Goal: Task Accomplishment & Management: Manage account settings

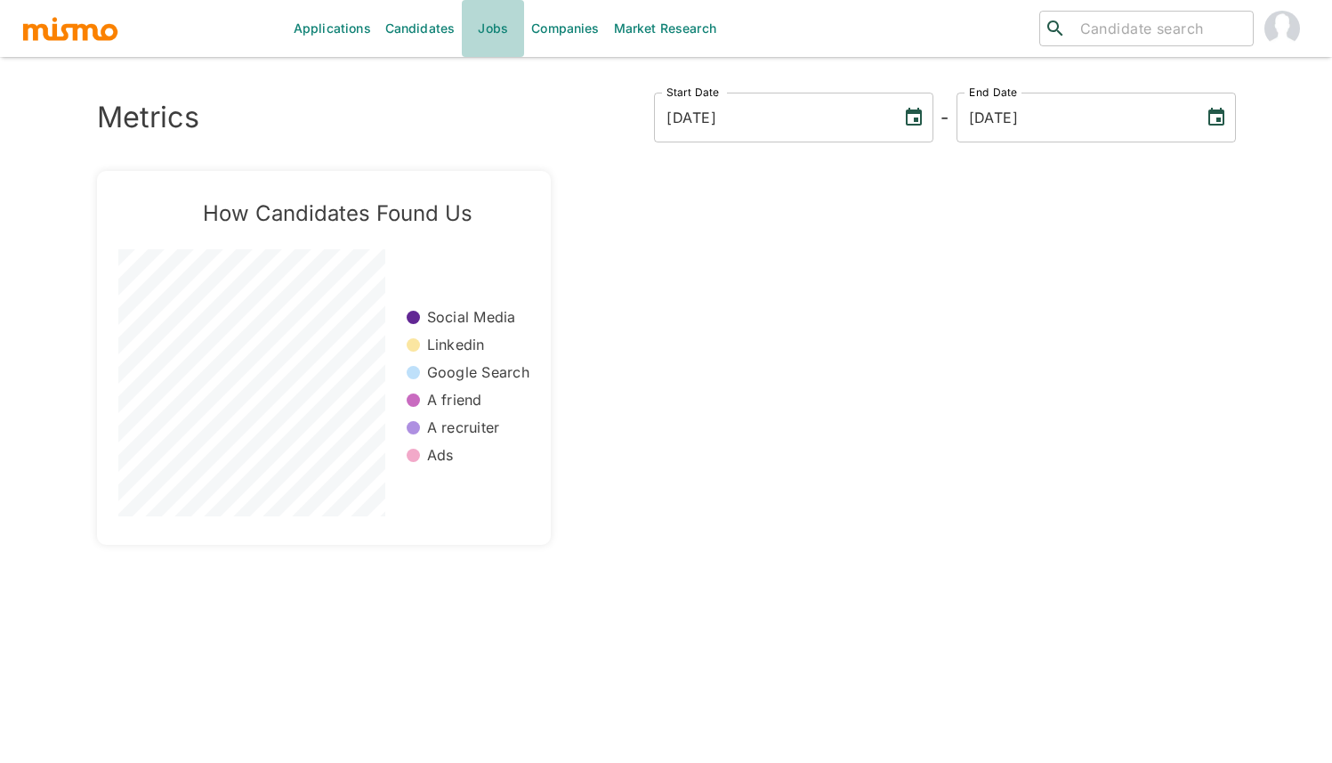
click at [487, 36] on link "Jobs" at bounding box center [493, 28] width 62 height 57
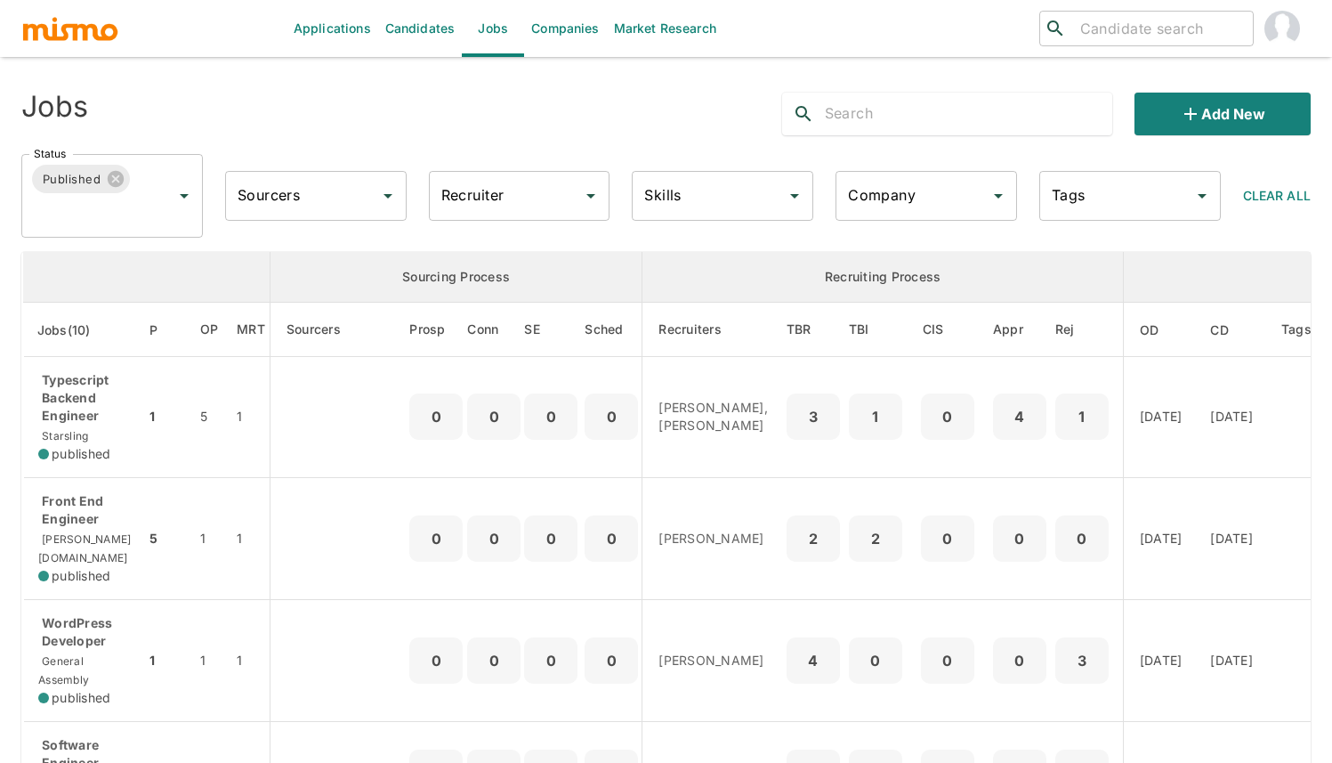
click at [914, 217] on div "Company" at bounding box center [927, 196] width 182 height 50
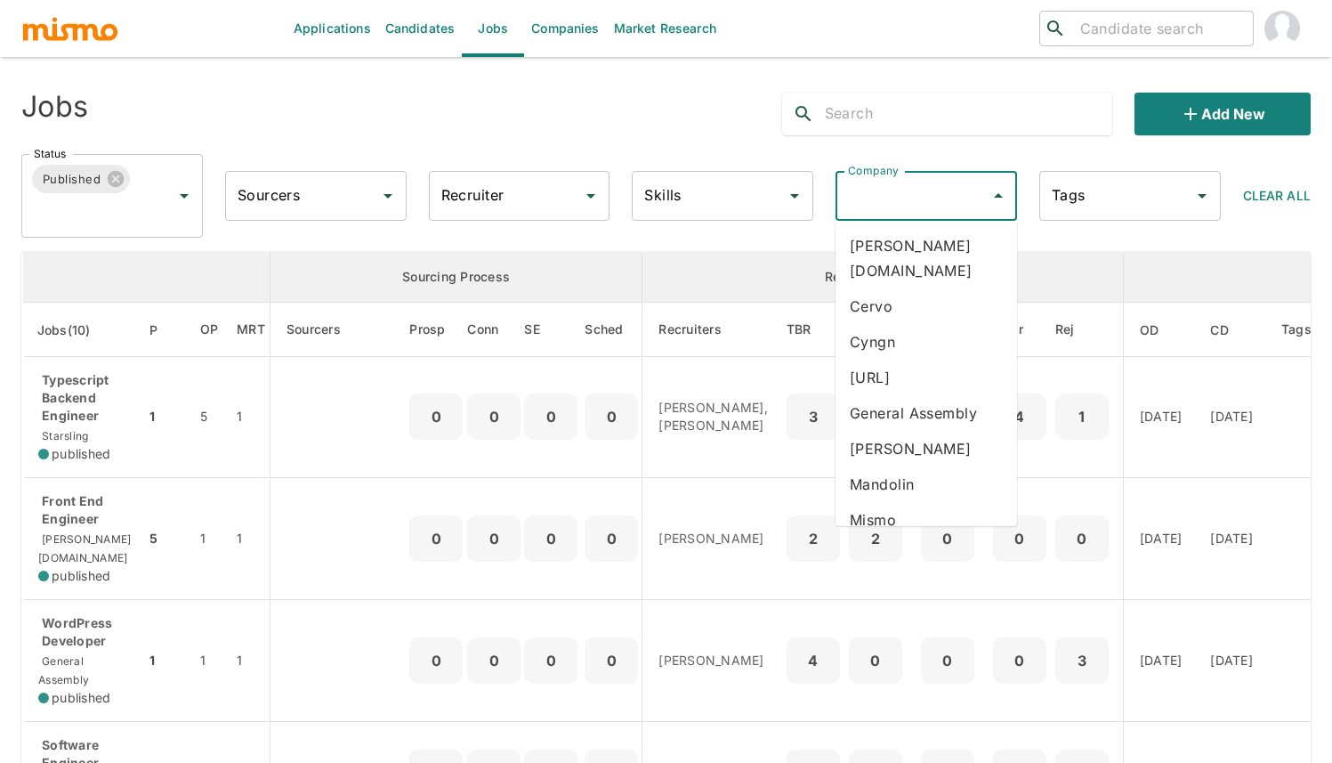
scroll to position [207, 0]
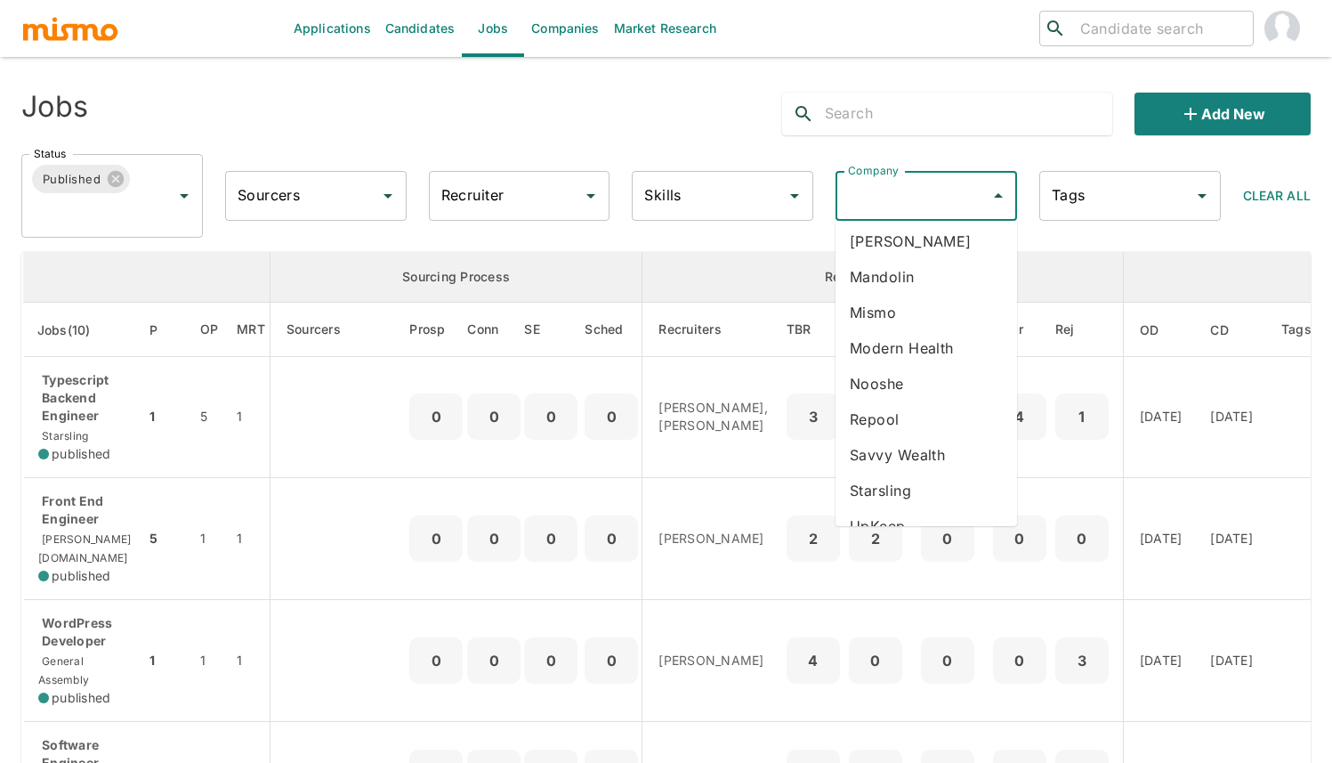
click at [940, 473] on li "Starsling" at bounding box center [927, 491] width 182 height 36
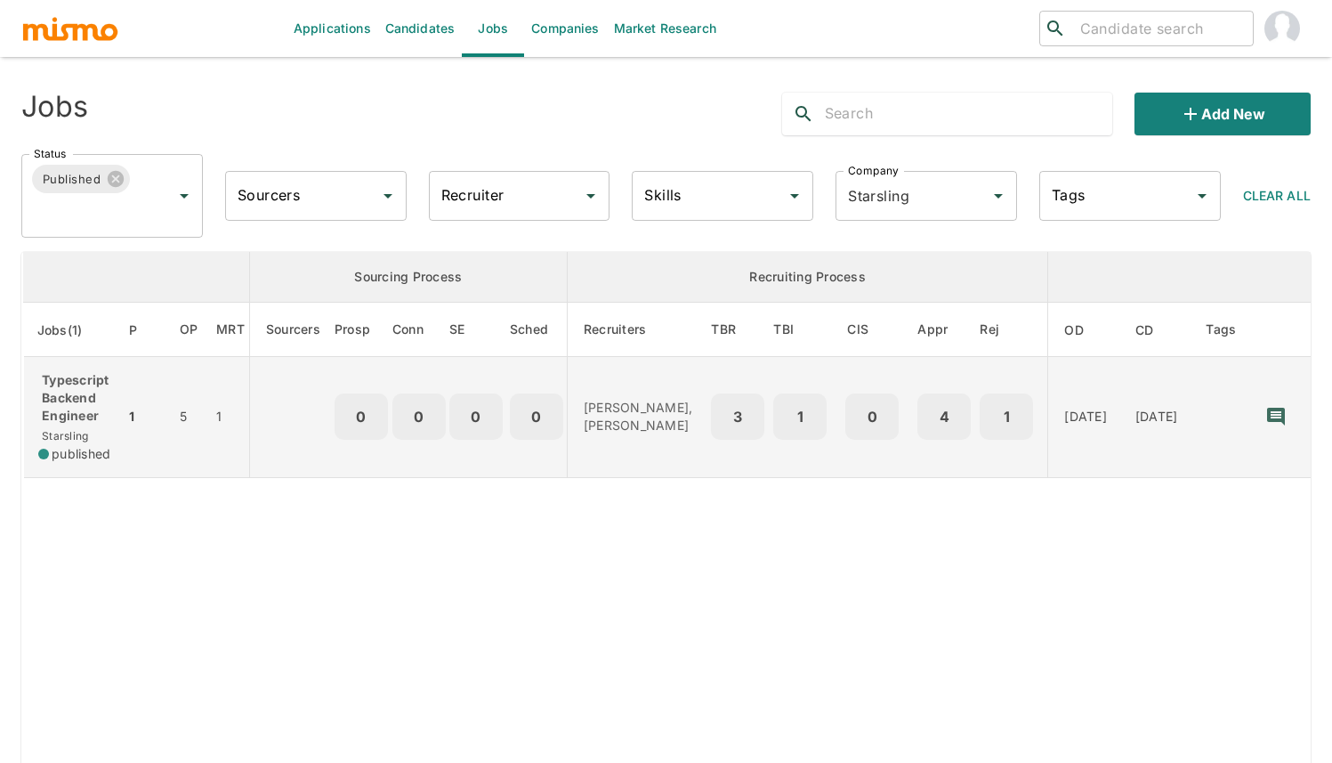
click at [81, 400] on p "Typescript Backend Engineer" at bounding box center [74, 397] width 72 height 53
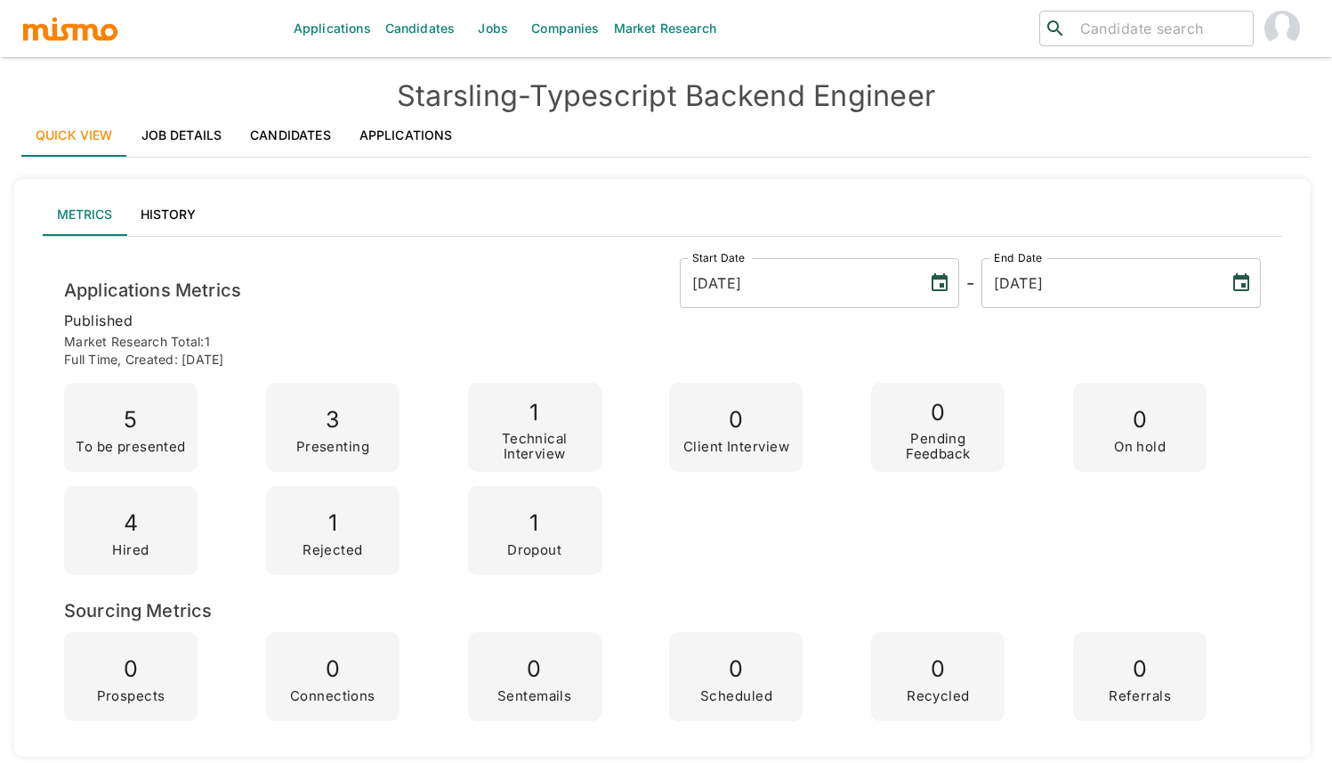
click at [392, 134] on link "Applications" at bounding box center [406, 135] width 122 height 43
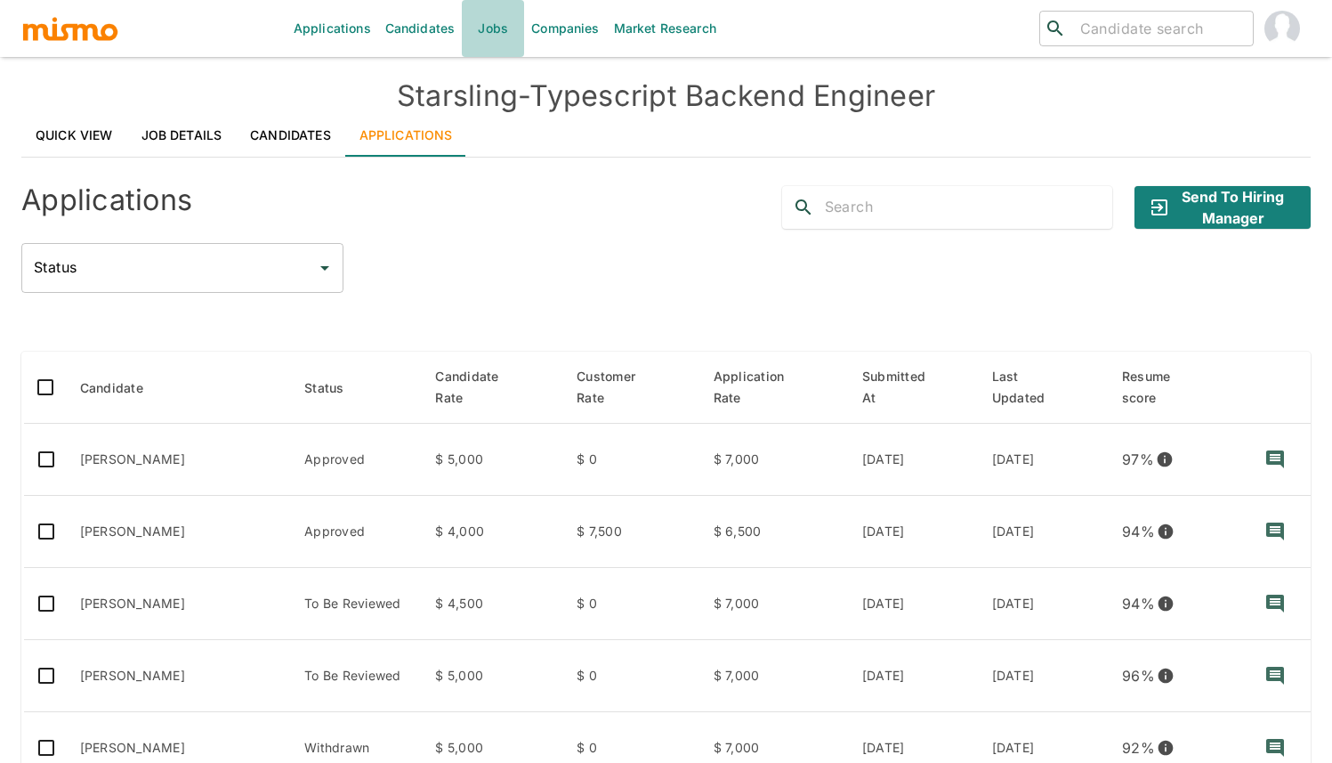
click at [489, 39] on link "Jobs" at bounding box center [493, 28] width 62 height 57
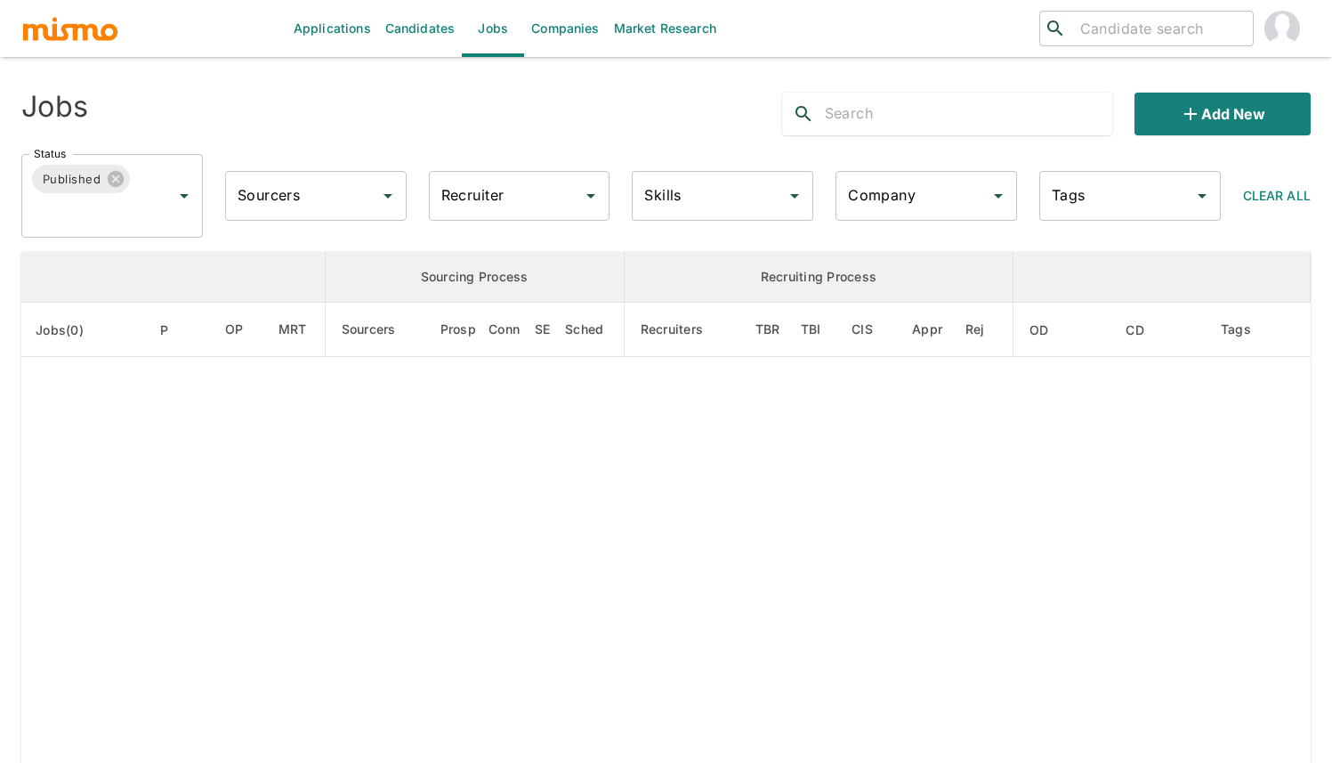
click at [881, 199] on input "Company" at bounding box center [913, 196] width 139 height 34
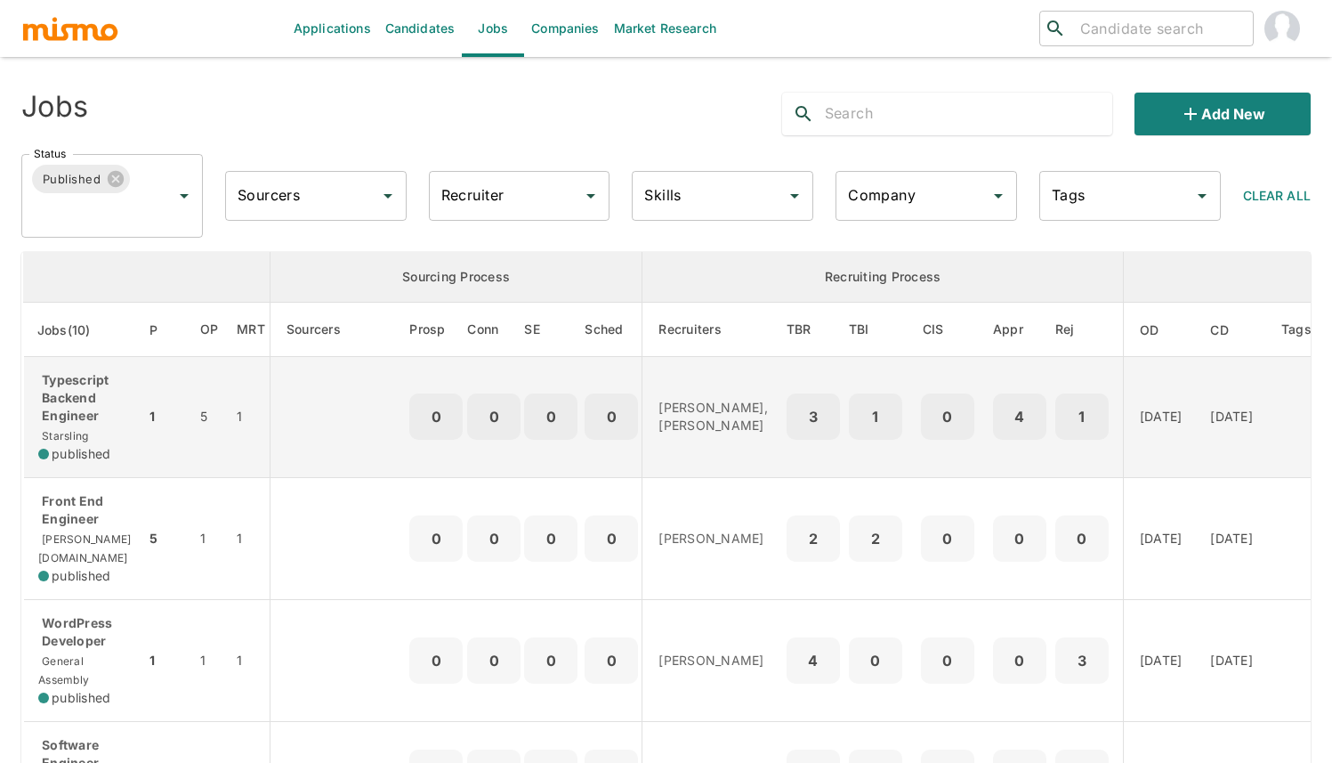
click at [1051, 470] on td "1" at bounding box center [1087, 417] width 73 height 121
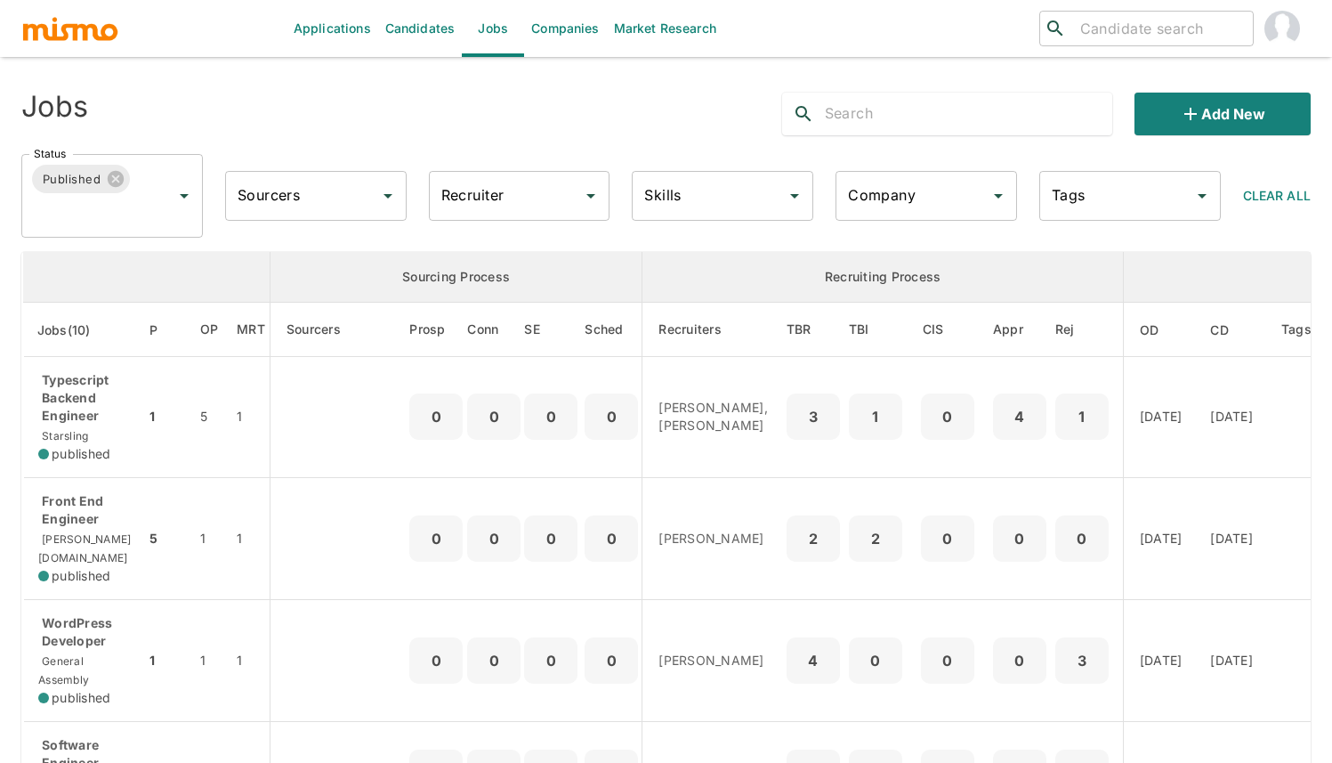
click at [887, 191] on input "Company" at bounding box center [913, 196] width 139 height 34
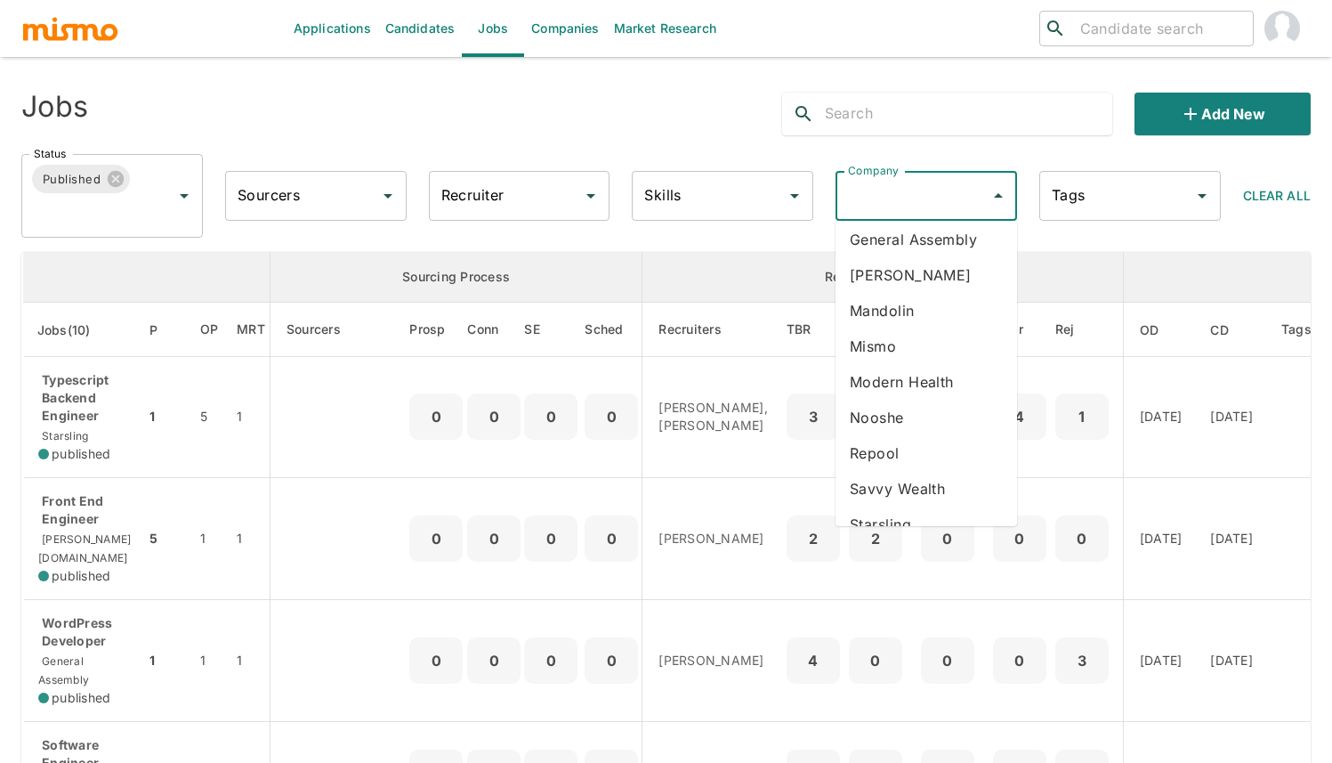
scroll to position [207, 0]
click at [900, 508] on li "UpKeep" at bounding box center [927, 526] width 182 height 36
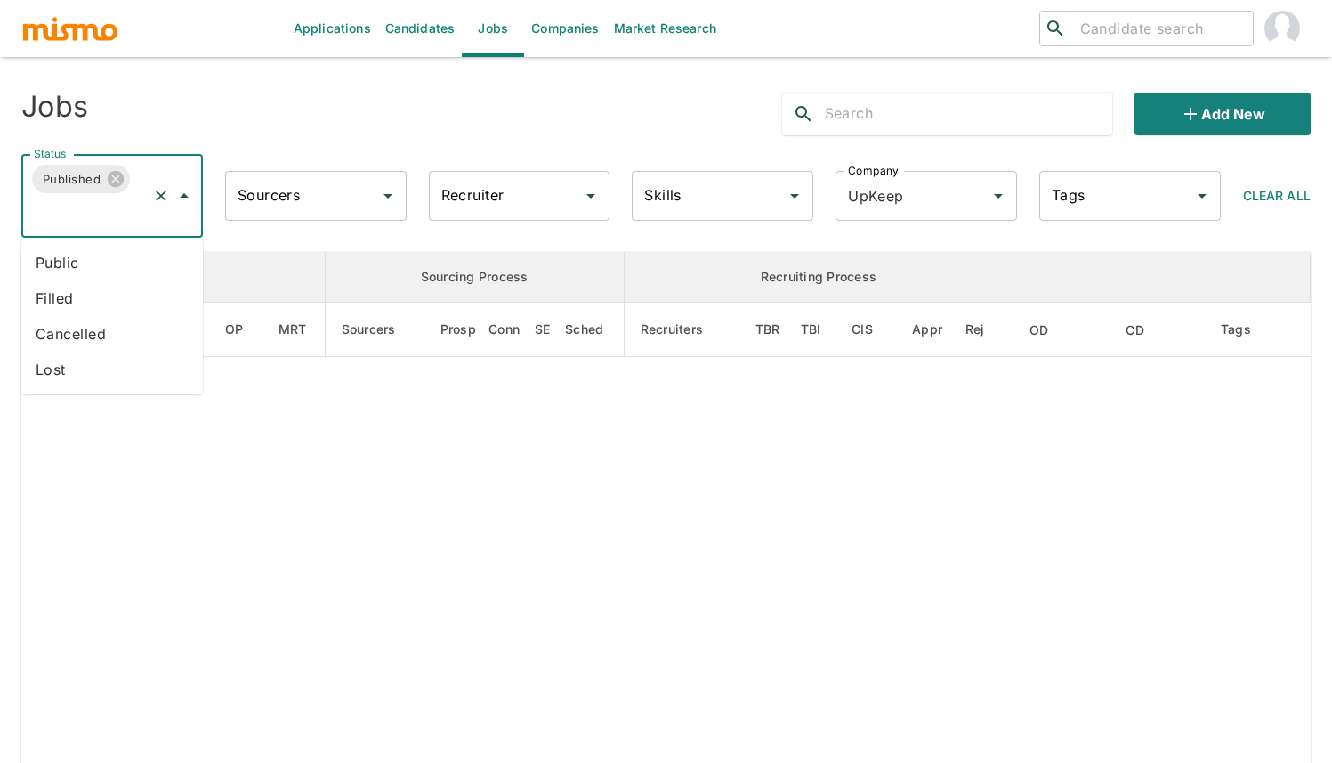
click at [106, 215] on input "Status" at bounding box center [87, 213] width 116 height 34
click at [87, 260] on li "Public" at bounding box center [112, 263] width 182 height 36
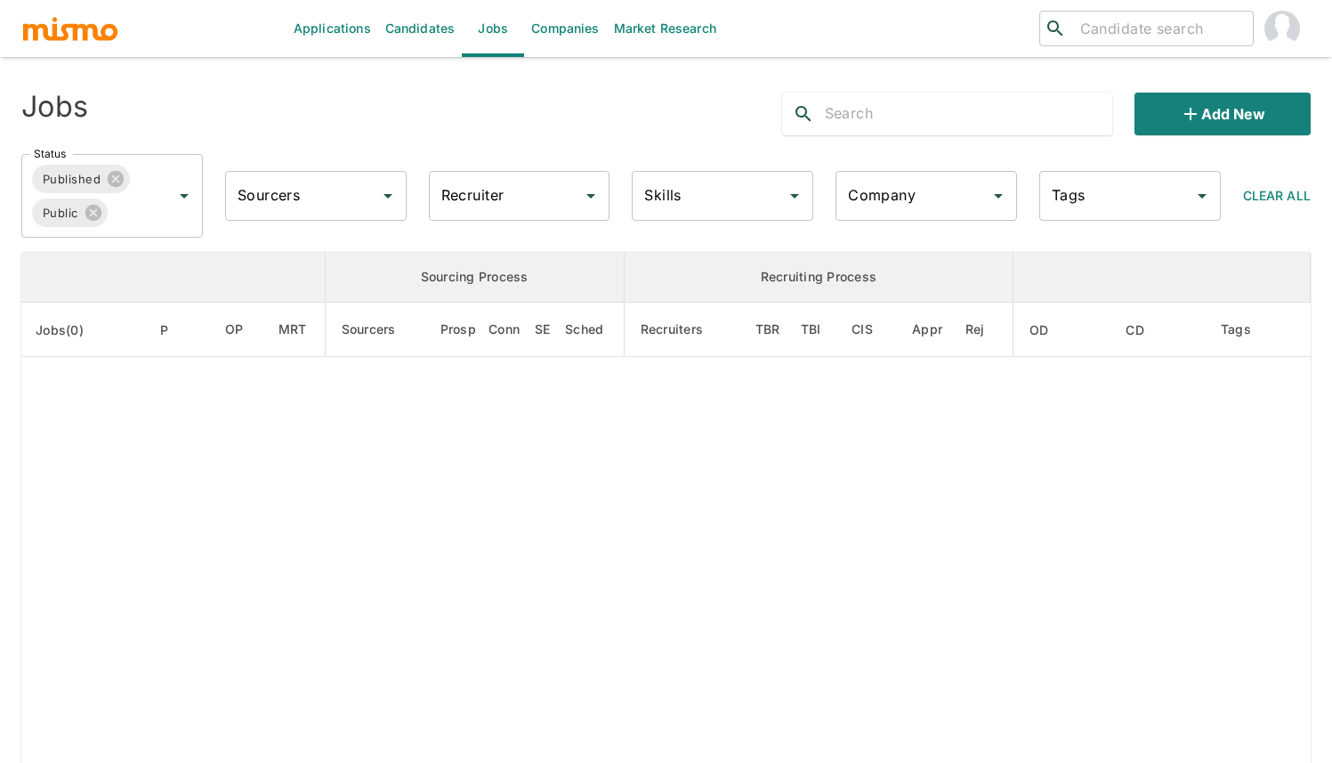
type input "UpKeep"
click at [95, 213] on icon at bounding box center [93, 213] width 16 height 16
click at [115, 176] on icon at bounding box center [116, 179] width 16 height 16
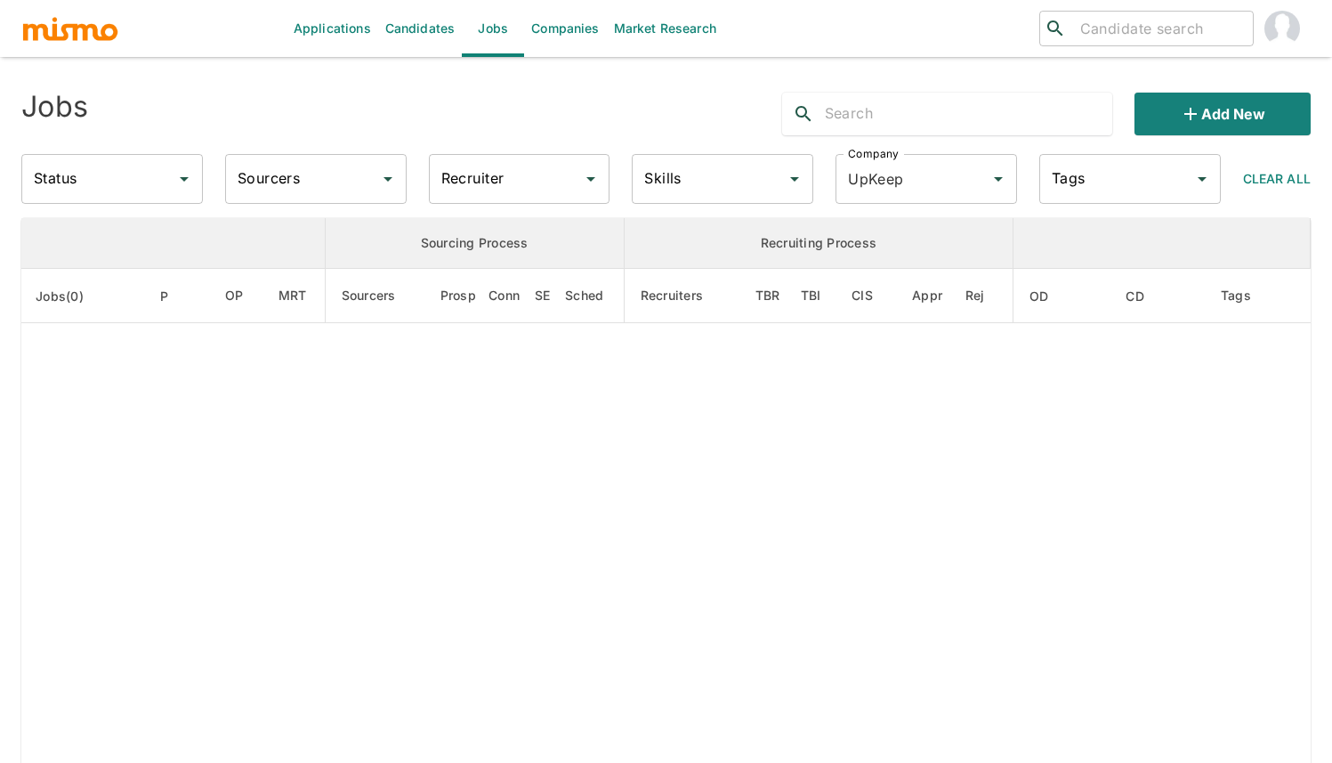
click at [114, 176] on input "Status" at bounding box center [98, 179] width 139 height 34
click at [95, 174] on input "Status" at bounding box center [98, 179] width 139 height 34
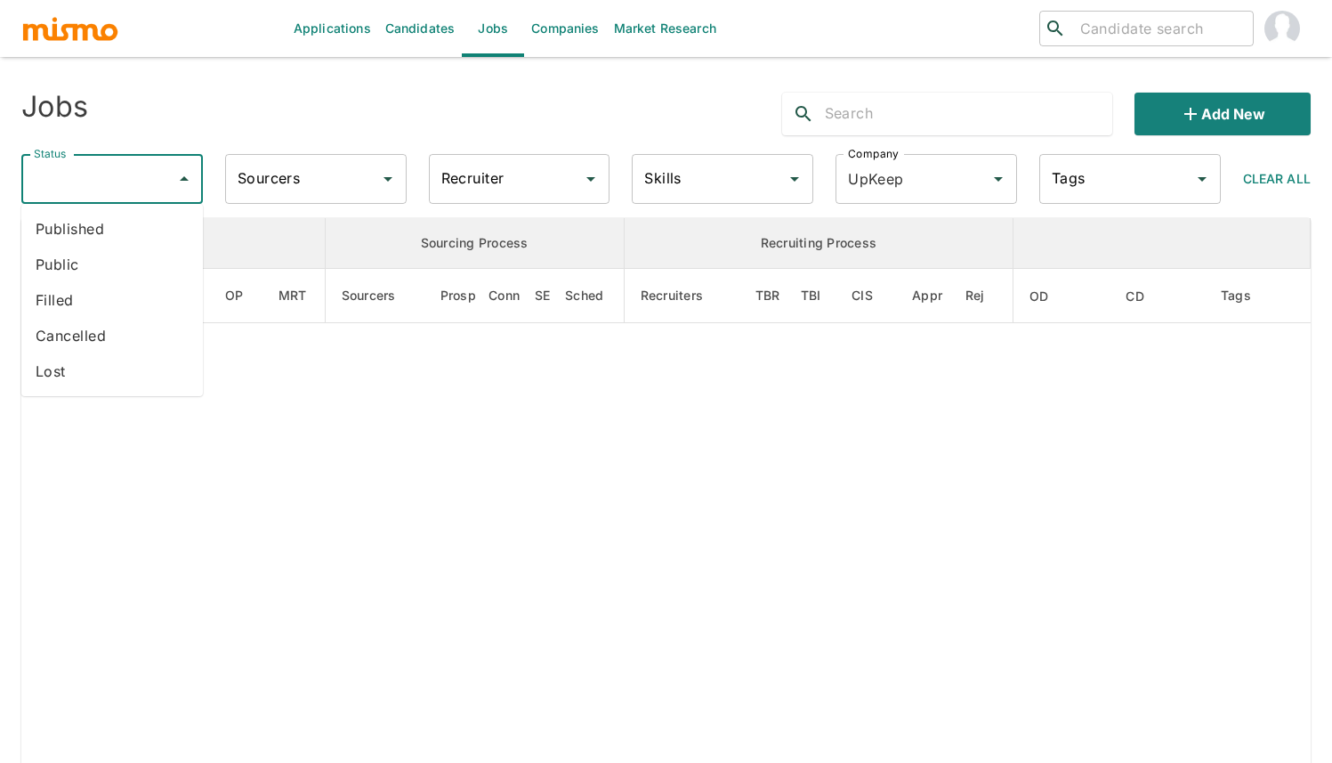
click at [82, 306] on li "Filled" at bounding box center [112, 300] width 182 height 36
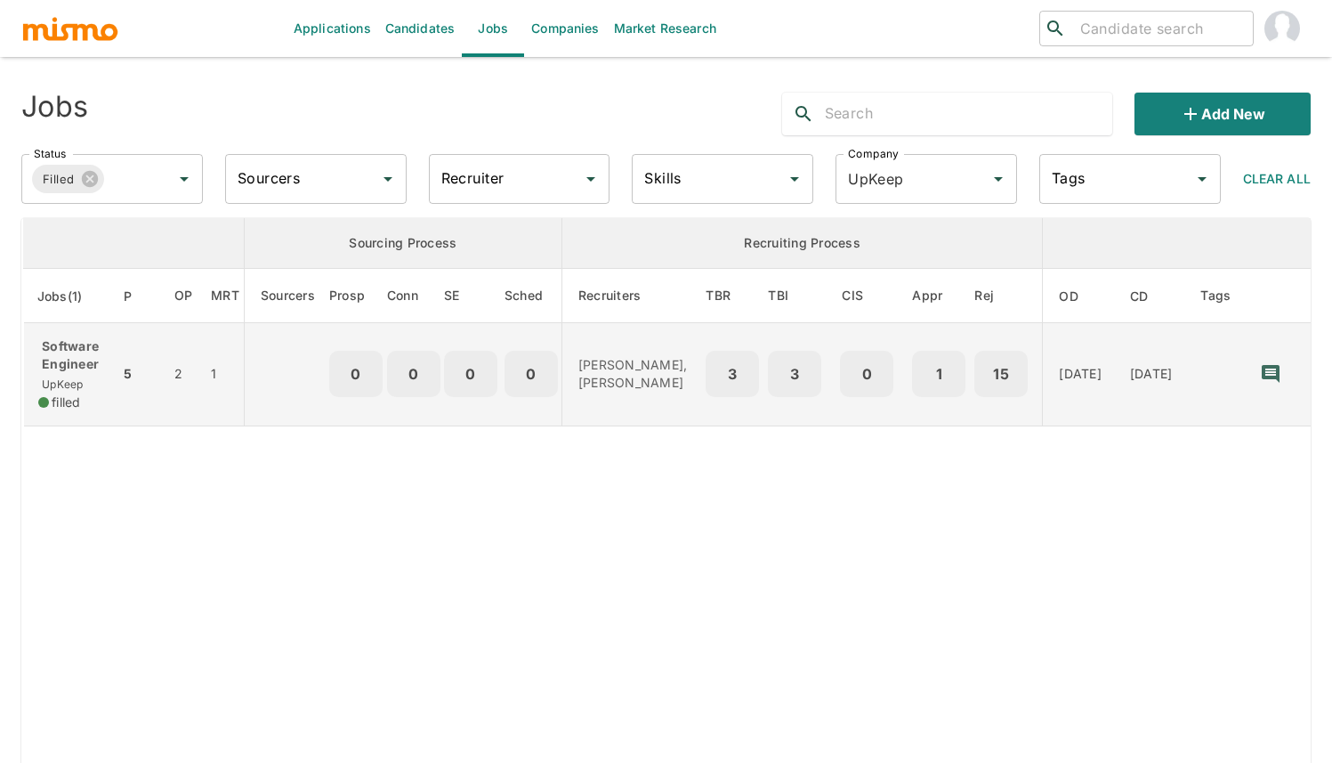
click at [67, 354] on p "Software Engineer" at bounding box center [71, 355] width 67 height 36
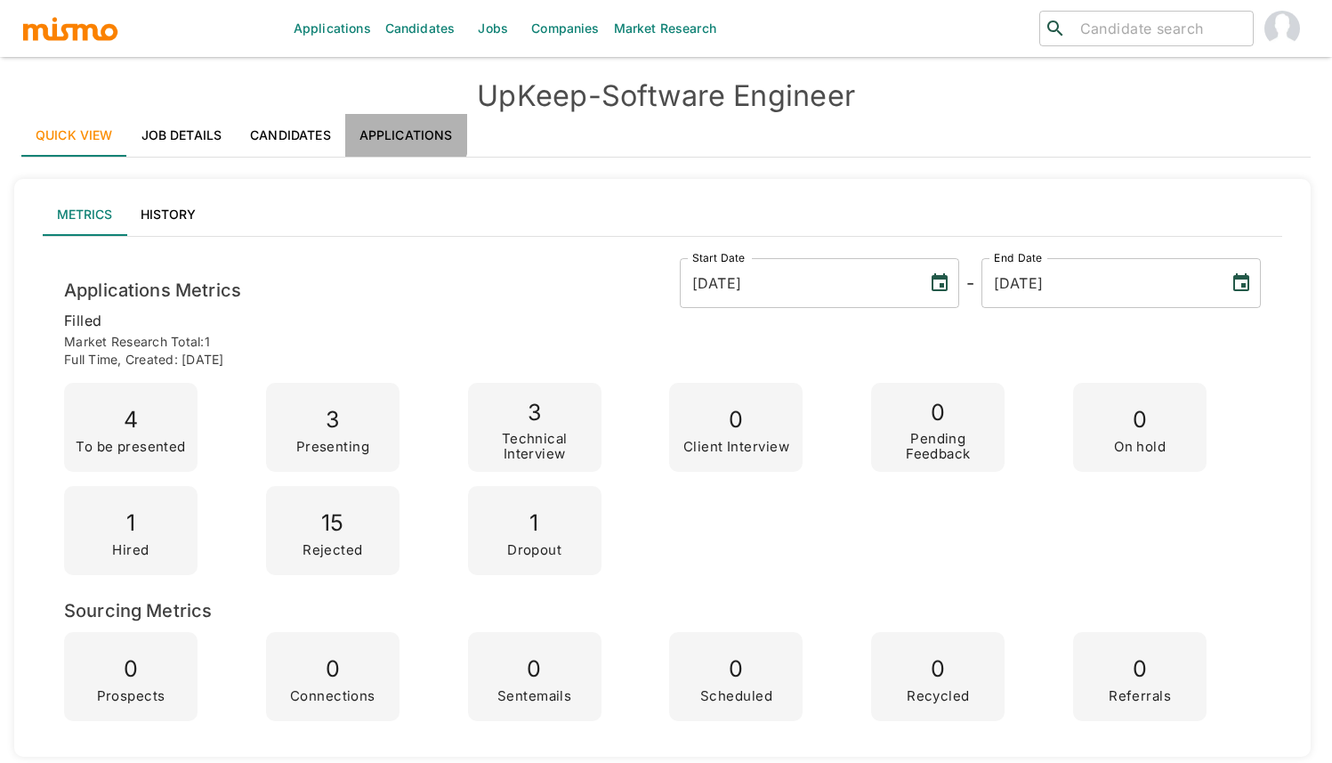
click at [370, 127] on link "Applications" at bounding box center [406, 135] width 122 height 43
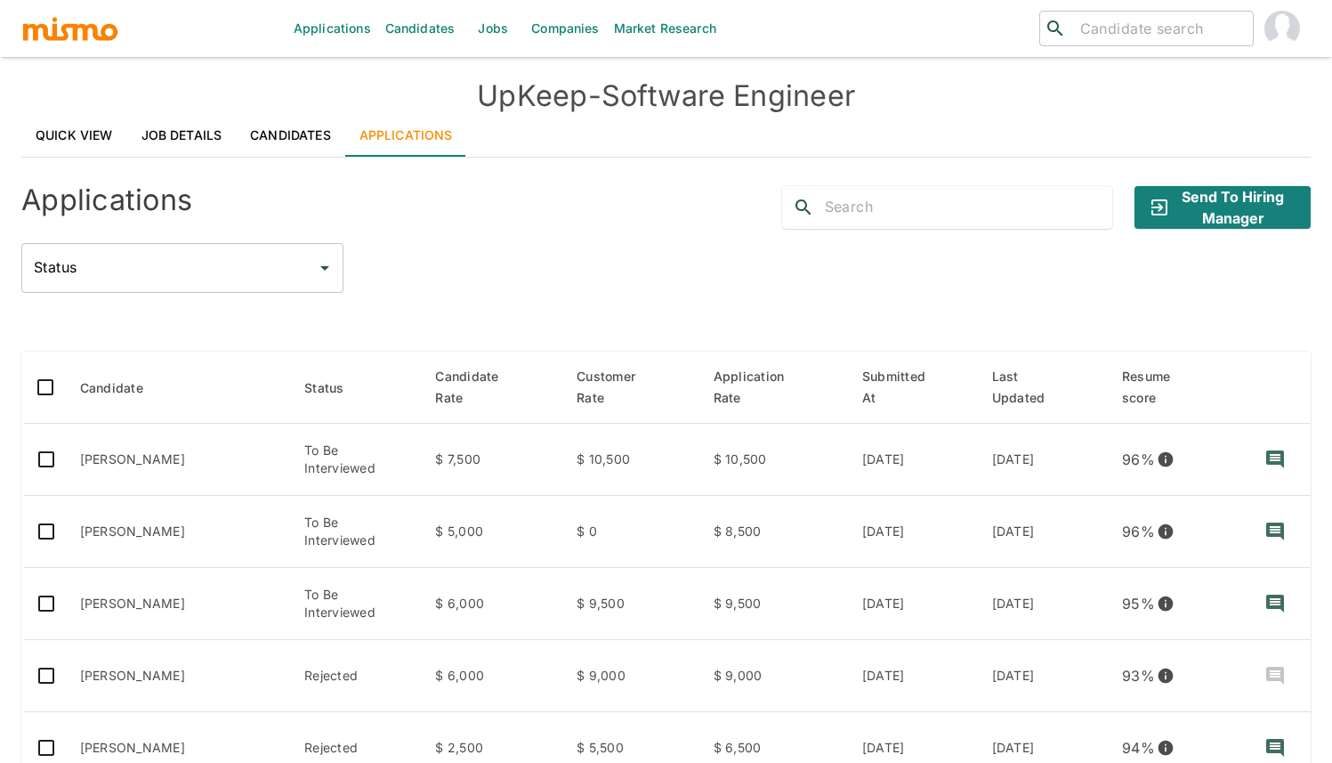
click at [583, 247] on div "Status Status" at bounding box center [666, 268] width 1290 height 50
click at [115, 377] on span "Candidate" at bounding box center [123, 387] width 86 height 21
click at [946, 216] on input "text" at bounding box center [969, 207] width 288 height 28
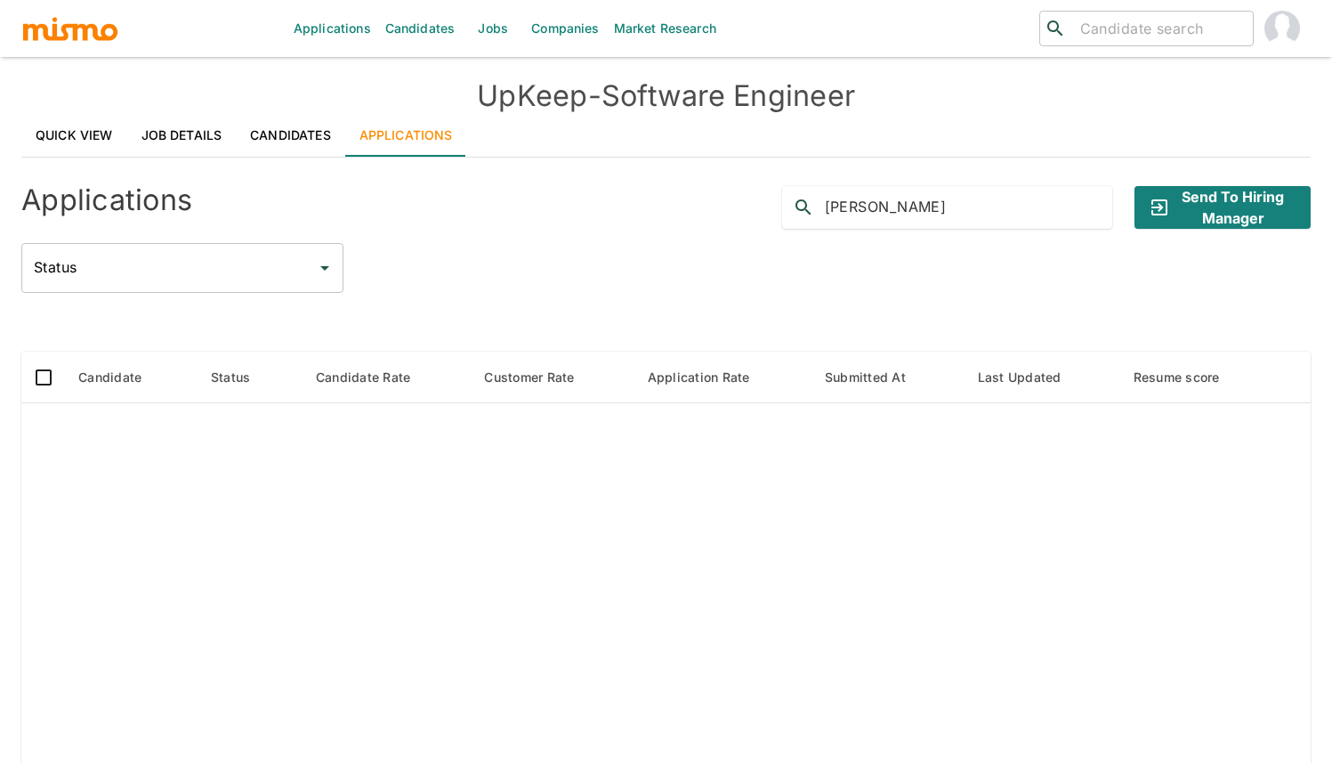
type input "[PERSON_NAME]"
click at [1242, 32] on input "search" at bounding box center [1160, 28] width 174 height 25
type input "[PERSON_NAME]"
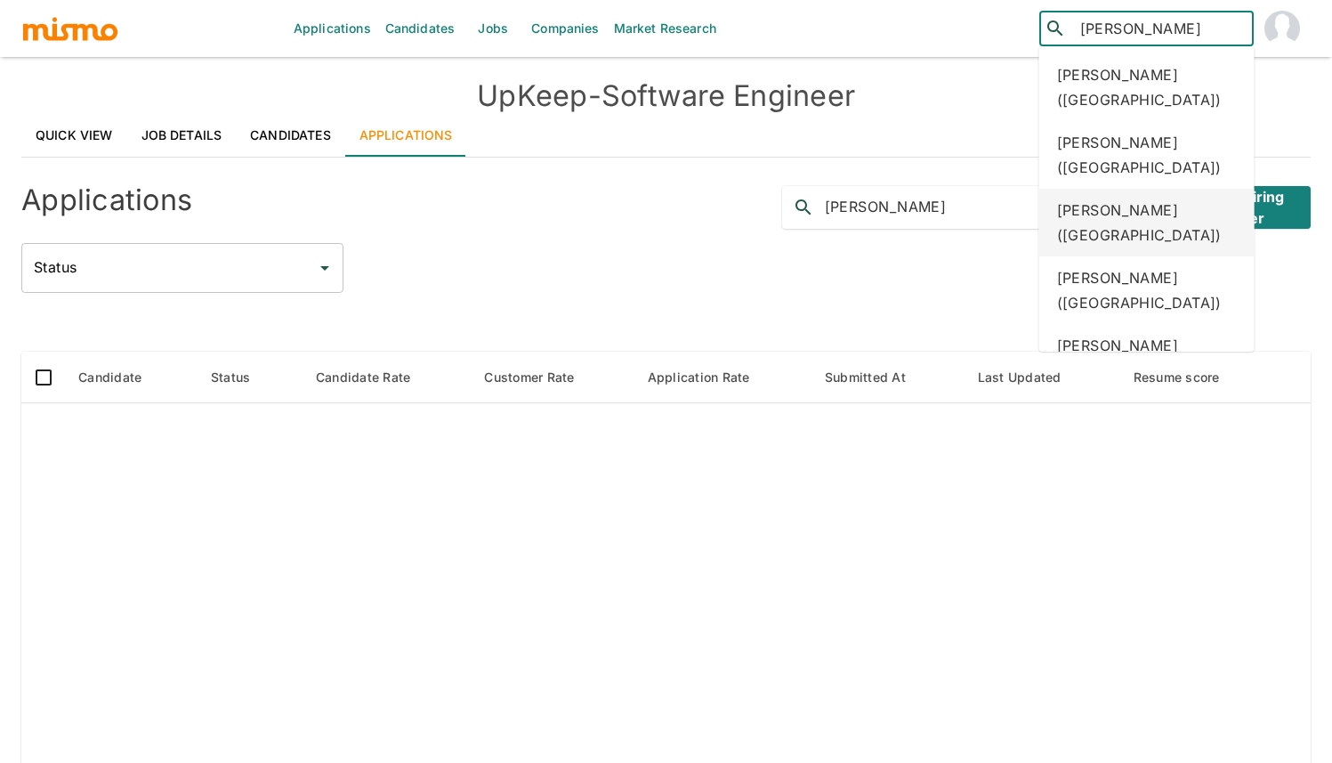
click at [1129, 243] on div "Lester Angulo Montenegro (Costa Rica)" at bounding box center [1147, 223] width 215 height 68
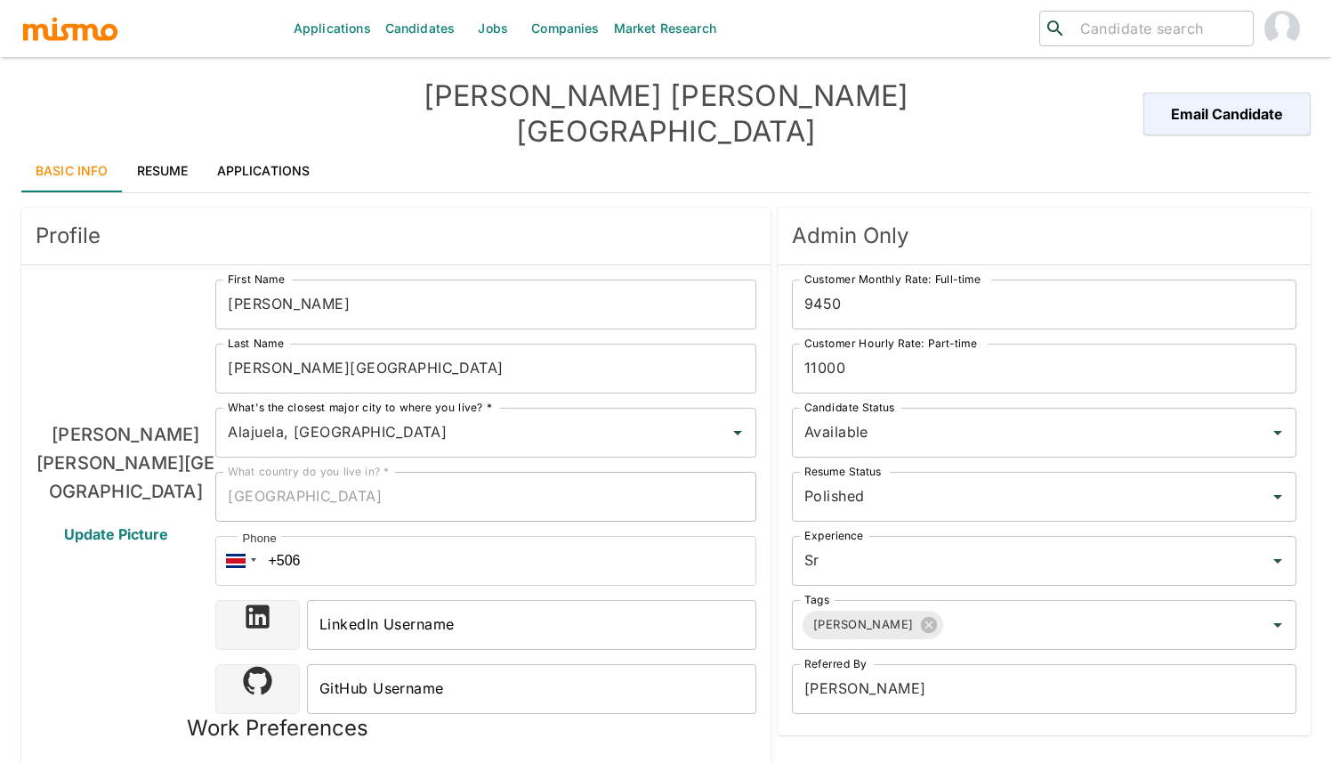
click at [296, 150] on link "Applications" at bounding box center [264, 171] width 122 height 43
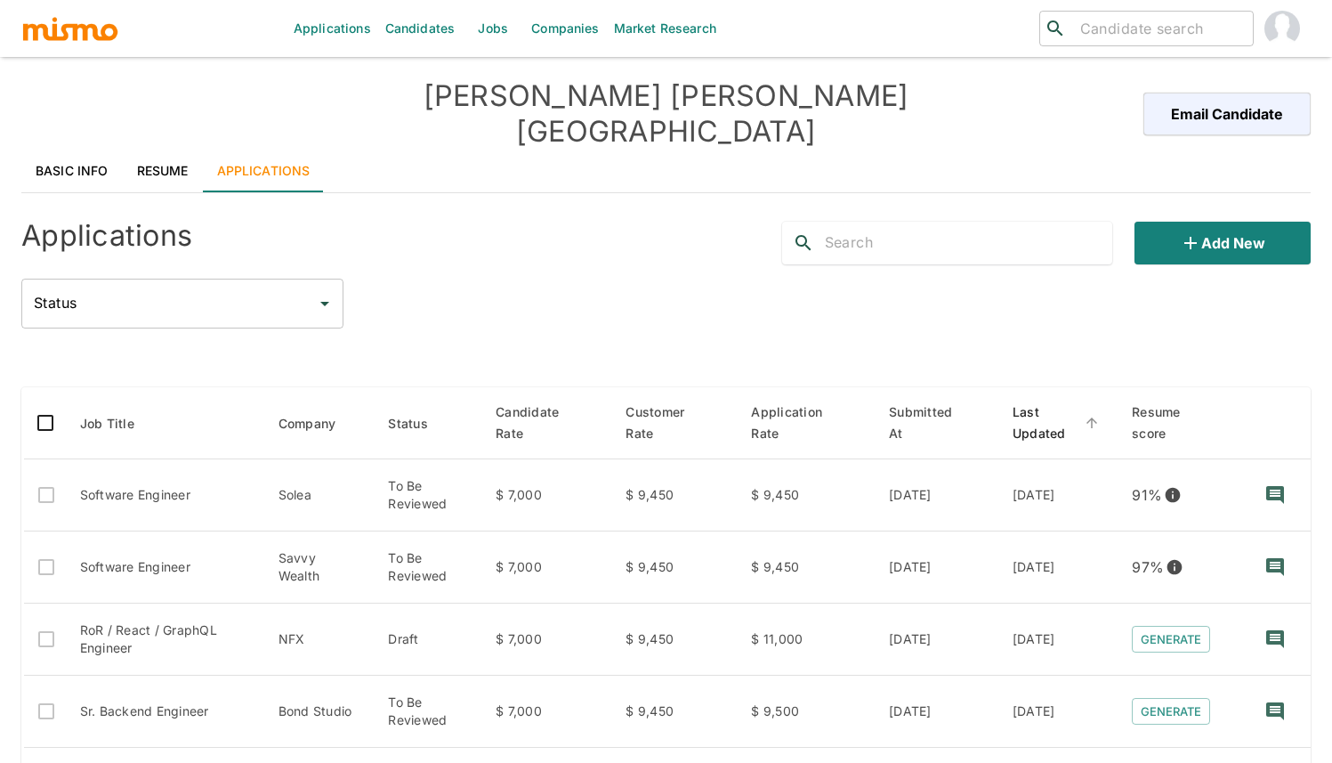
click at [1036, 401] on span "Last Updated" at bounding box center [1058, 422] width 91 height 43
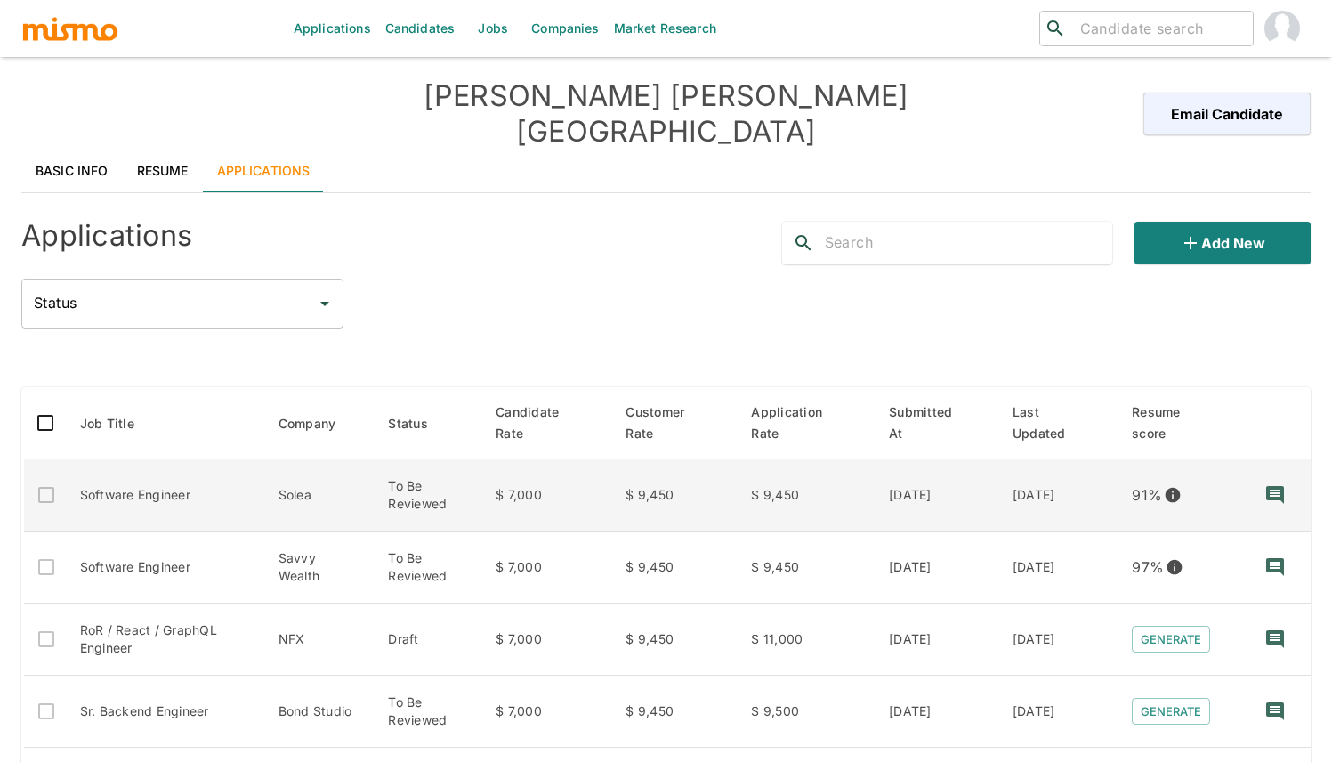
click at [161, 465] on td "Software Engineer" at bounding box center [165, 495] width 198 height 72
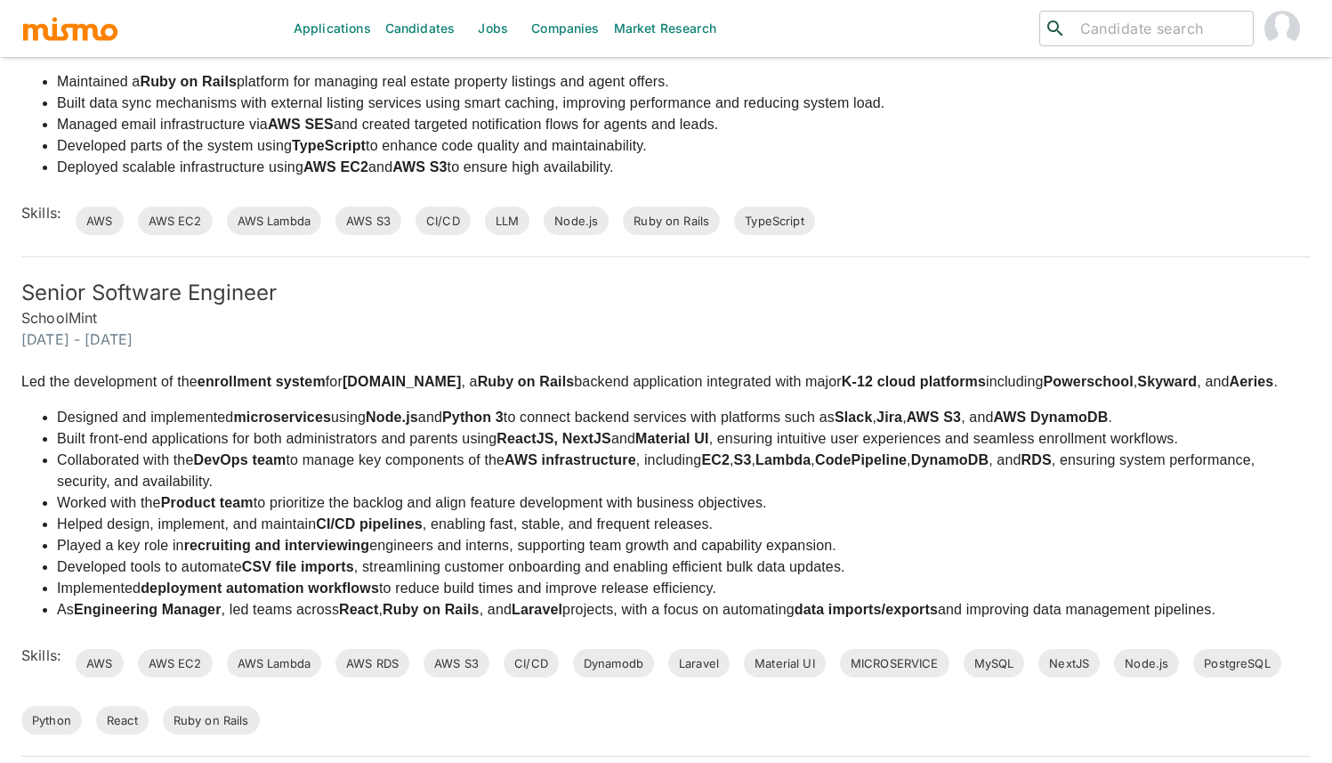
scroll to position [1850, 0]
